Goal: Check status: Check status

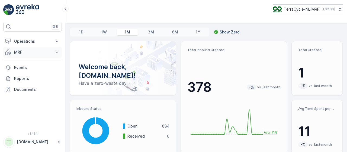
click at [55, 52] on icon at bounding box center [56, 51] width 5 height 5
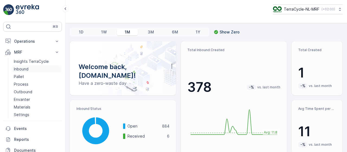
click at [25, 68] on p "Inbound" at bounding box center [21, 68] width 15 height 5
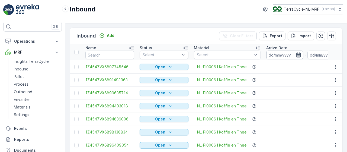
click at [278, 54] on input at bounding box center [284, 54] width 37 height 9
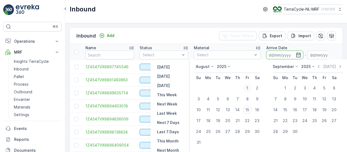
click at [247, 87] on div "1" at bounding box center [247, 87] width 9 height 9
type input "[DATE]"
click at [316, 54] on input "[DATE]" at bounding box center [325, 54] width 37 height 9
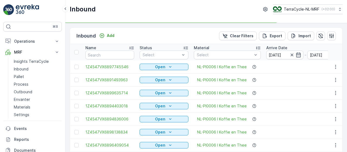
click at [246, 110] on td "NL-PI0006 I Koffie en Thee" at bounding box center [227, 105] width 72 height 13
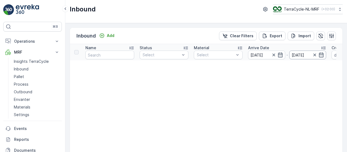
click at [304, 54] on input "[DATE]" at bounding box center [307, 54] width 37 height 9
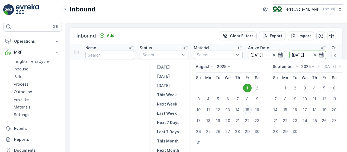
click at [247, 110] on div "15" at bounding box center [247, 109] width 9 height 9
type input "[DATE]"
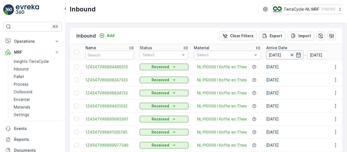
click at [281, 52] on input "[DATE]" at bounding box center [284, 54] width 37 height 9
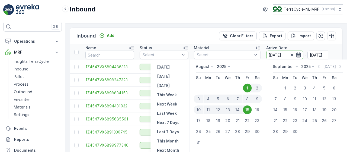
click at [207, 109] on div "11" at bounding box center [208, 109] width 10 height 9
type input "[DATE]"
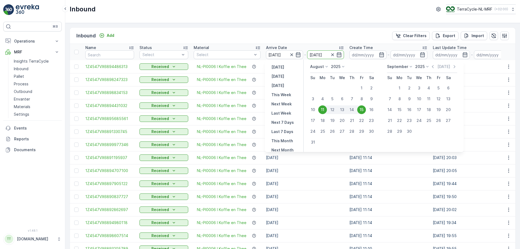
click at [323, 110] on div "11" at bounding box center [322, 109] width 9 height 9
type input "[DATE]"
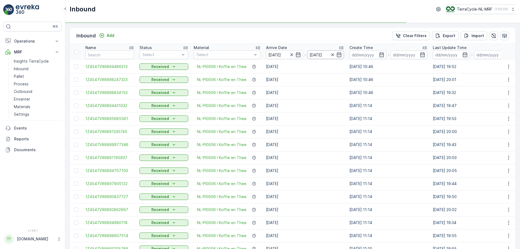
click at [314, 54] on div "[DATE]" at bounding box center [325, 54] width 37 height 9
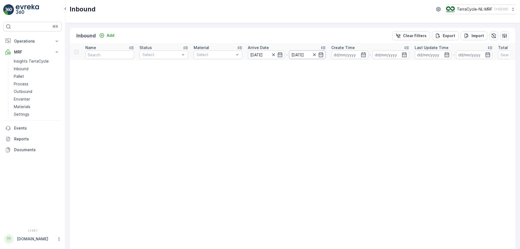
click at [296, 53] on input "[DATE]" at bounding box center [307, 54] width 37 height 9
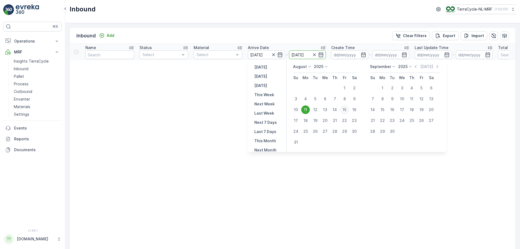
click at [345, 110] on div "15" at bounding box center [344, 109] width 9 height 9
type input "[DATE]"
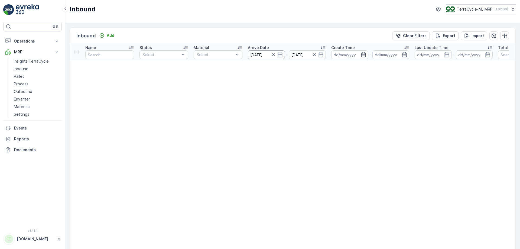
click at [266, 55] on input "[DATE]" at bounding box center [266, 54] width 37 height 9
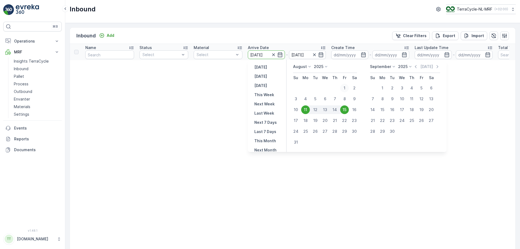
click at [345, 87] on div "1" at bounding box center [344, 88] width 9 height 9
type input "[DATE]"
click at [282, 30] on div "Inbound Add Clear Filters Export Import" at bounding box center [293, 36] width 446 height 16
